Goal: Task Accomplishment & Management: Complete application form

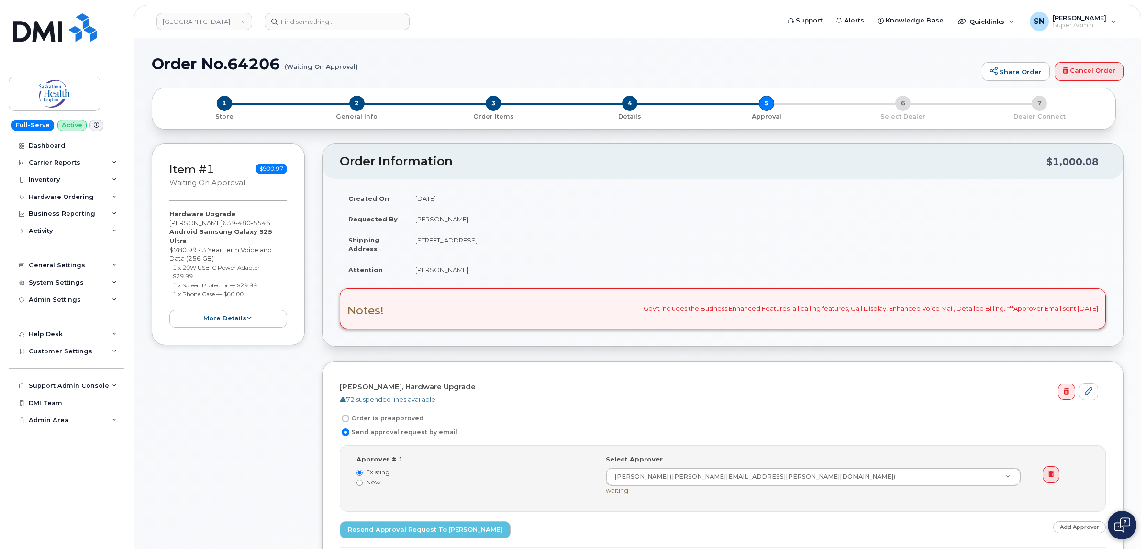
click at [82, 196] on div "Hardware Ordering" at bounding box center [61, 197] width 65 height 8
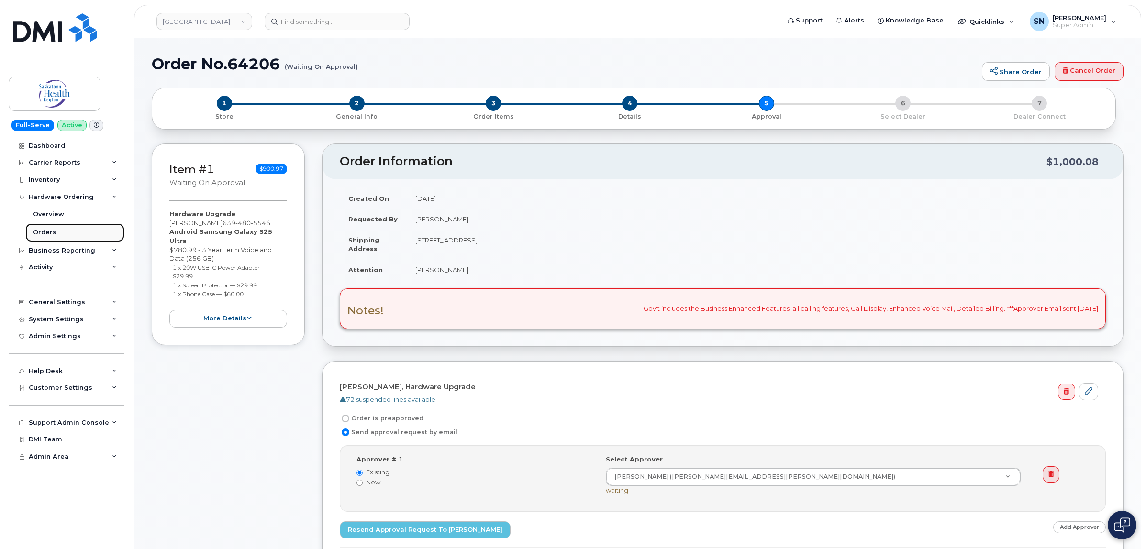
click at [53, 235] on div "Orders" at bounding box center [44, 232] width 23 height 9
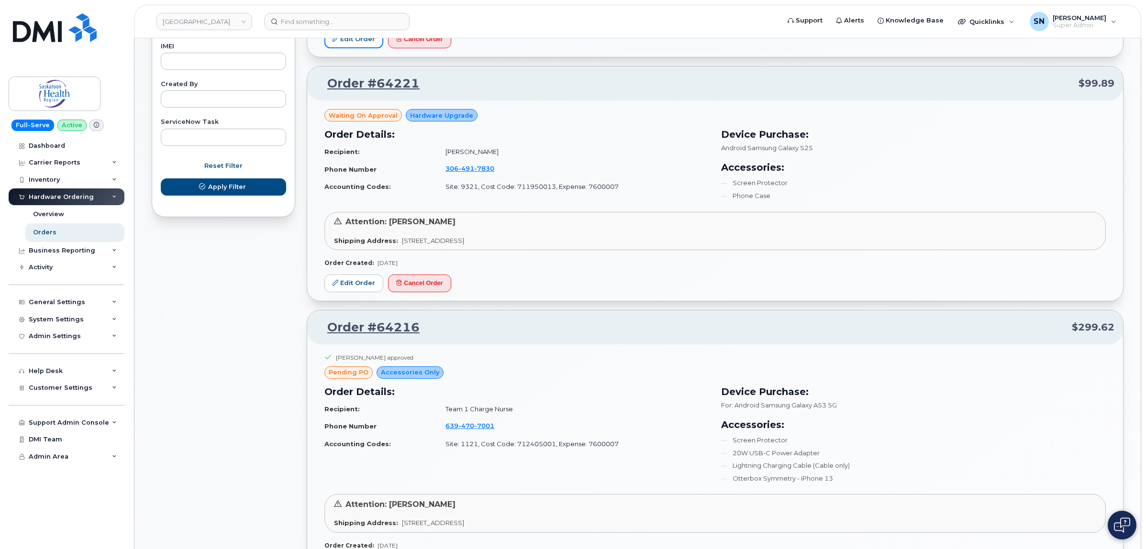
scroll to position [538, 0]
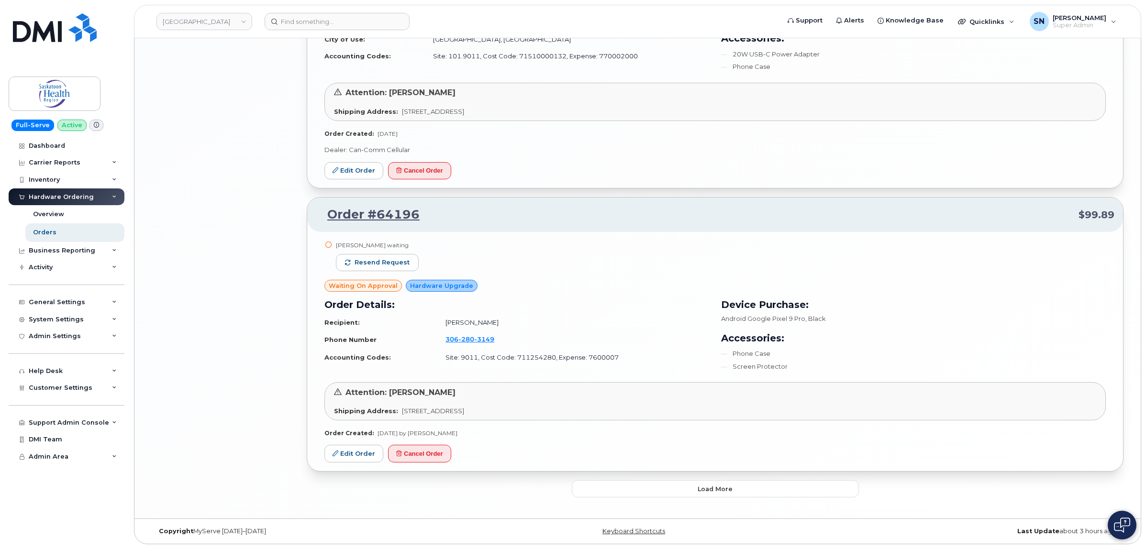
scroll to position [1756, 0]
click at [689, 485] on button "Load more" at bounding box center [715, 488] width 287 height 17
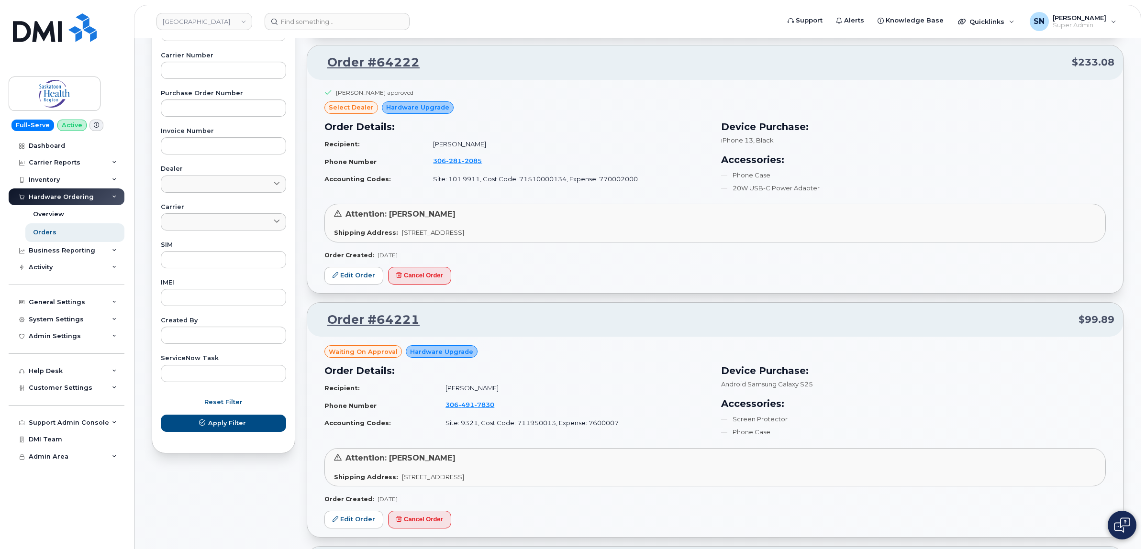
scroll to position [238, 0]
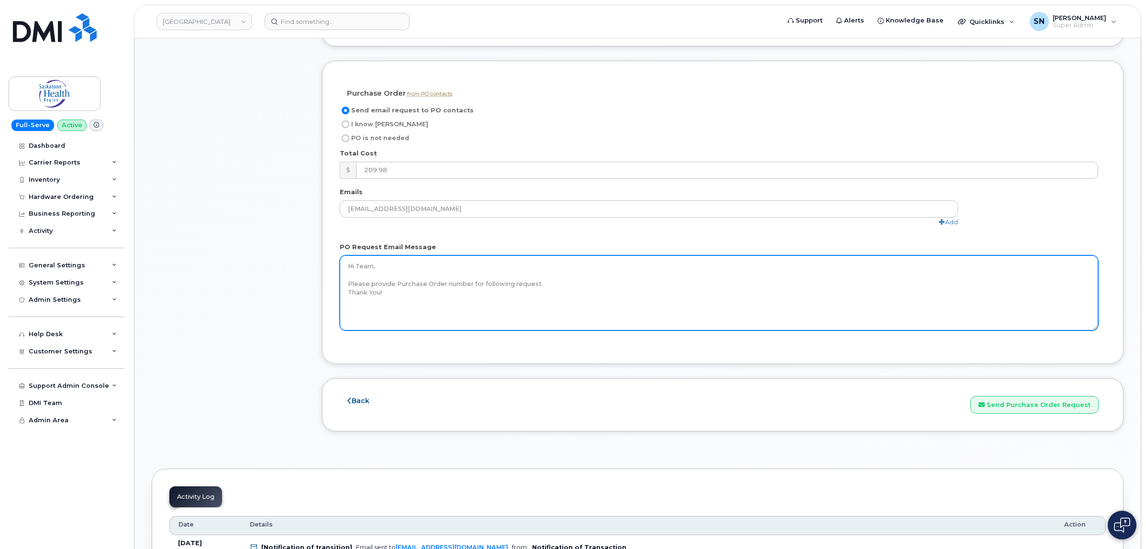
scroll to position [897, 0]
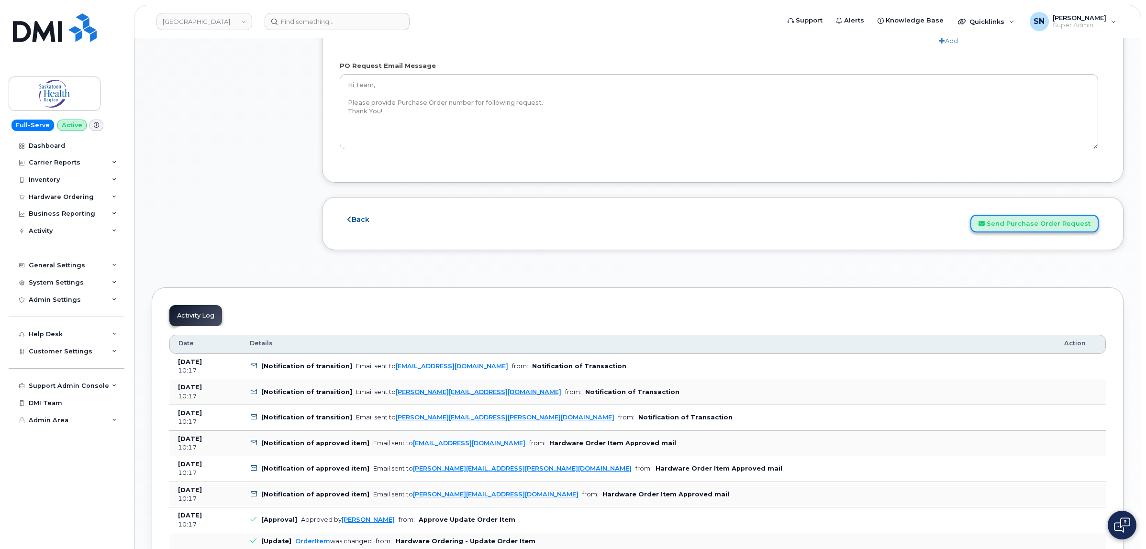
click at [1034, 232] on button "Send Purchase Order Request" at bounding box center [1034, 224] width 128 height 18
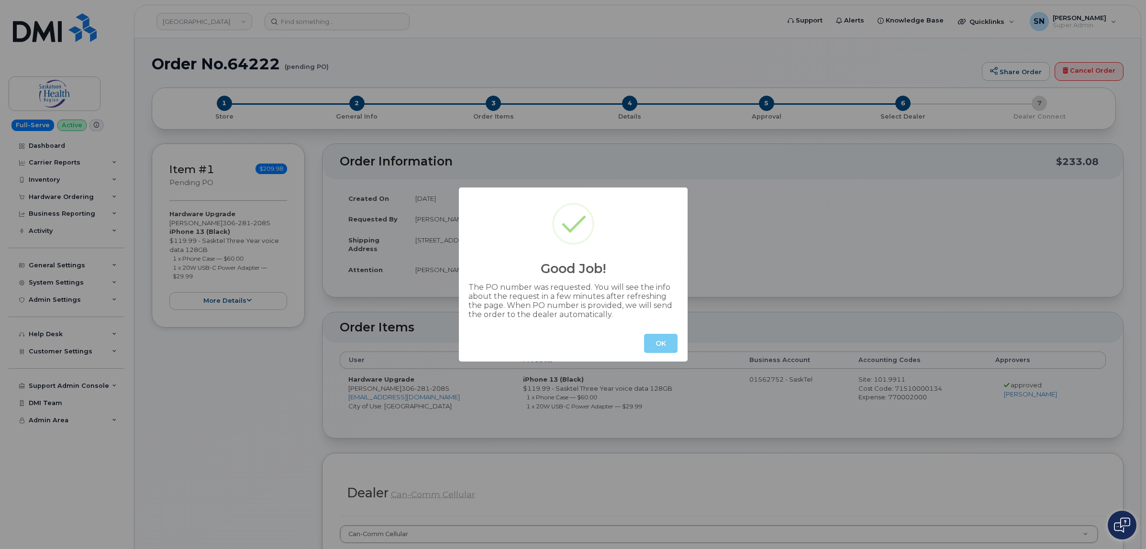
click at [658, 346] on button "OK" at bounding box center [660, 343] width 33 height 19
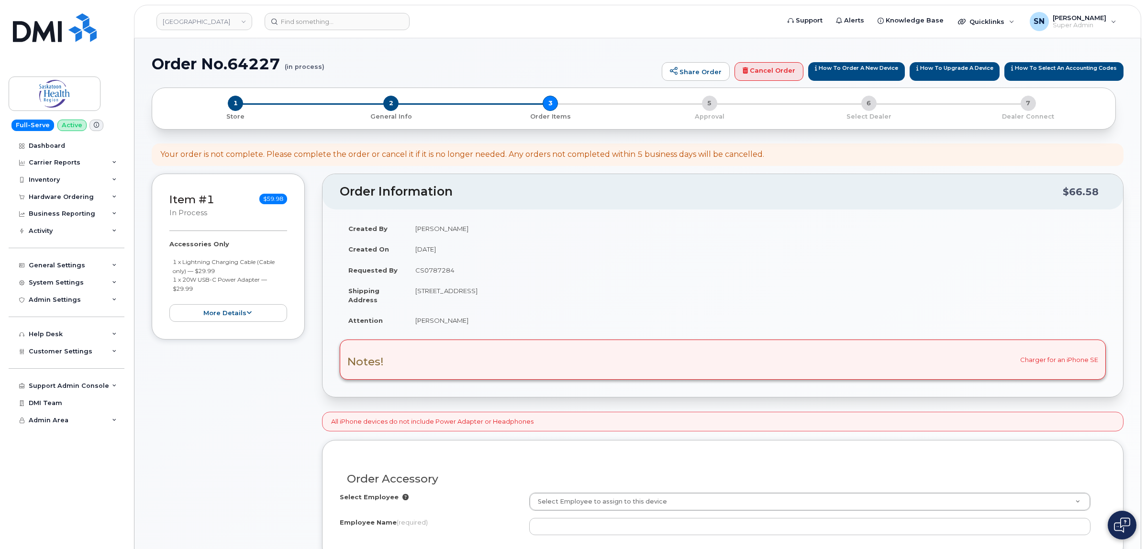
click at [422, 271] on td "CS0787284" at bounding box center [756, 270] width 699 height 21
copy td "CS0787284"
